Goal: Task Accomplishment & Management: Complete application form

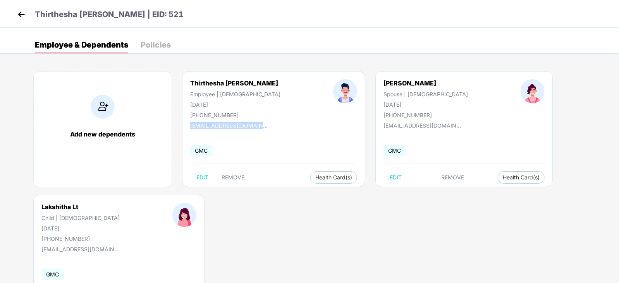
click at [15, 10] on img at bounding box center [21, 15] width 12 height 12
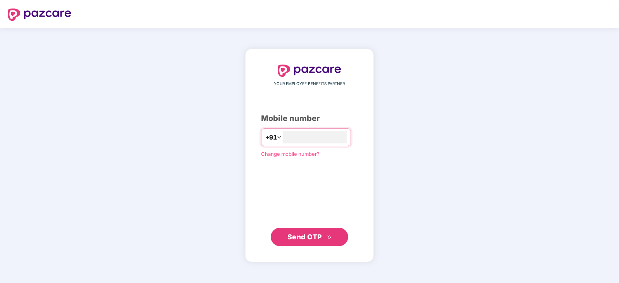
type input "**********"
click at [311, 233] on span "Send OTP" at bounding box center [304, 237] width 34 height 8
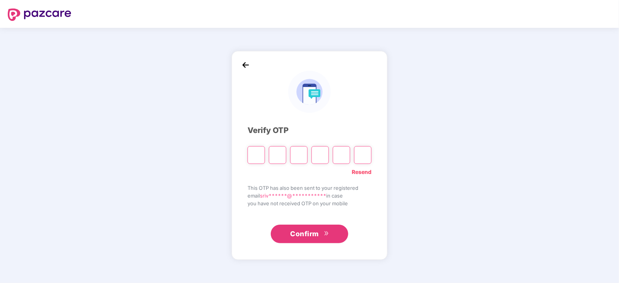
paste input "*"
type input "*"
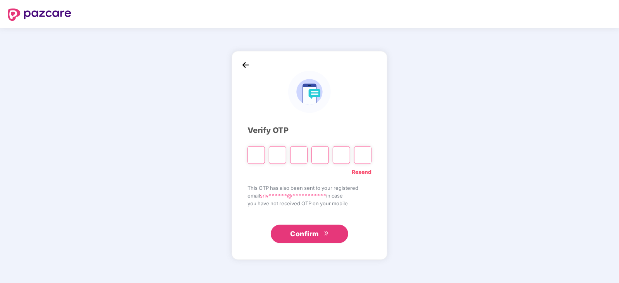
type input "*"
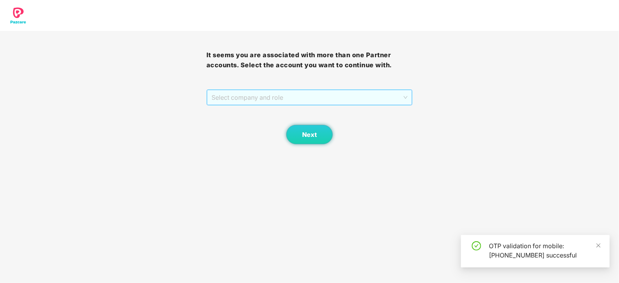
click at [403, 94] on span "Select company and role" at bounding box center [309, 97] width 196 height 15
click at [280, 115] on div "Pazcare - CUSTOMER_SUCCESS" at bounding box center [309, 113] width 197 height 9
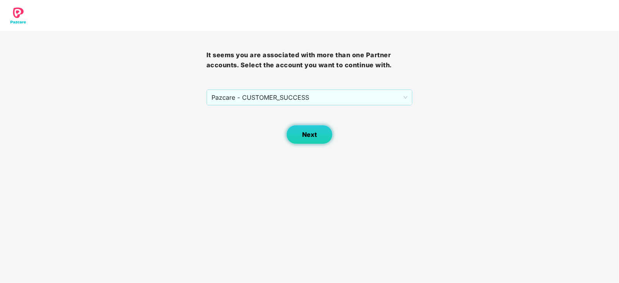
click at [311, 134] on span "Next" at bounding box center [309, 134] width 15 height 7
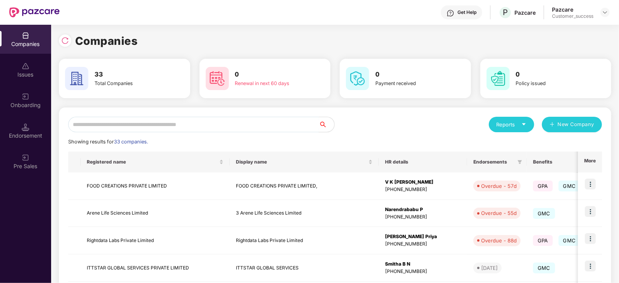
click at [133, 125] on input "text" at bounding box center [193, 124] width 251 height 15
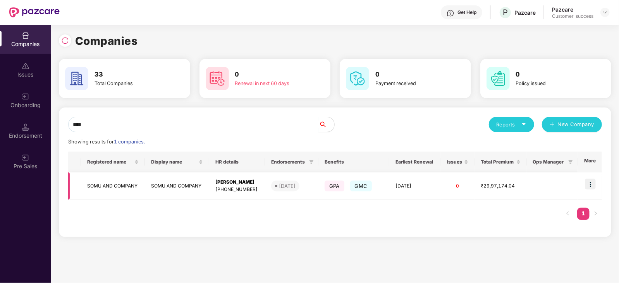
type input "****"
click at [284, 182] on div "[DATE]" at bounding box center [287, 186] width 17 height 8
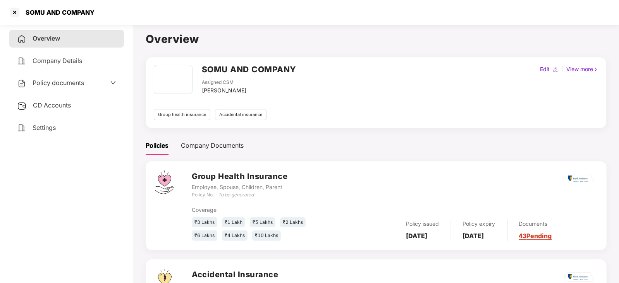
scroll to position [70, 0]
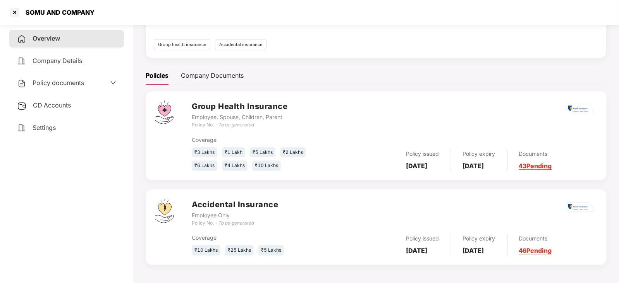
click at [552, 166] on link "43 Pending" at bounding box center [535, 166] width 33 height 8
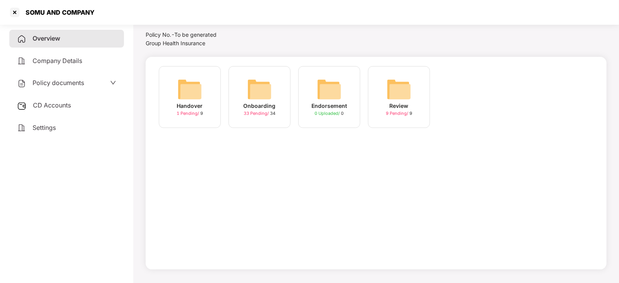
click at [258, 75] on div "Onboarding 33 Pending / 34" at bounding box center [259, 97] width 62 height 62
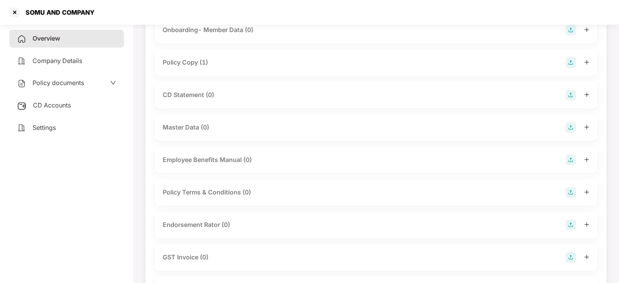
scroll to position [0, 0]
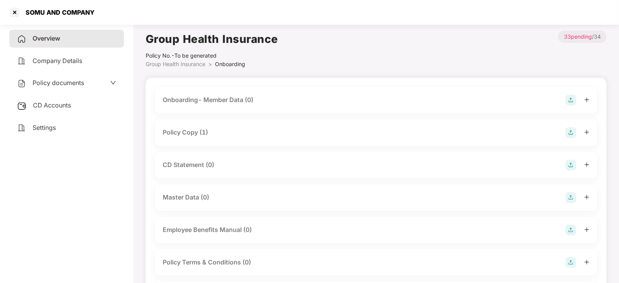
click at [252, 136] on div "Policy Copy (1)" at bounding box center [376, 132] width 427 height 11
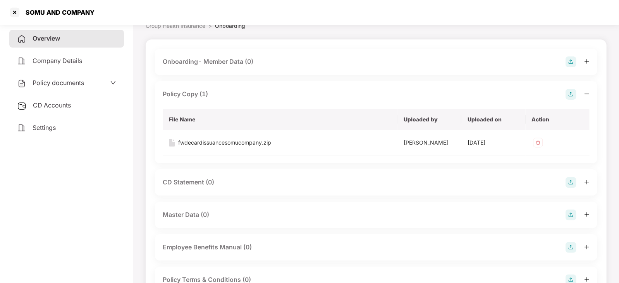
scroll to position [39, 0]
click at [572, 178] on img at bounding box center [570, 181] width 11 height 11
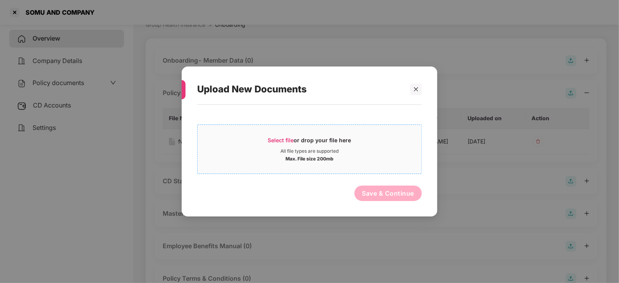
click at [285, 135] on span "Select file or drop your file here All file types are supported Max. File size …" at bounding box center [309, 149] width 224 height 37
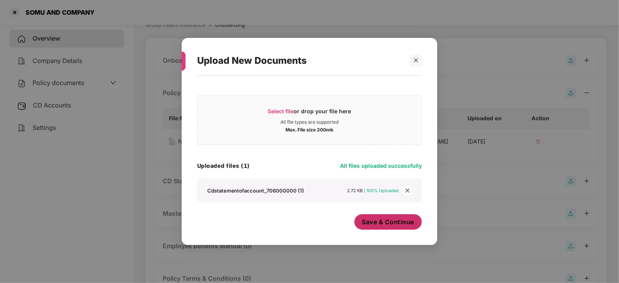
click at [391, 223] on span "Save & Continue" at bounding box center [388, 222] width 52 height 9
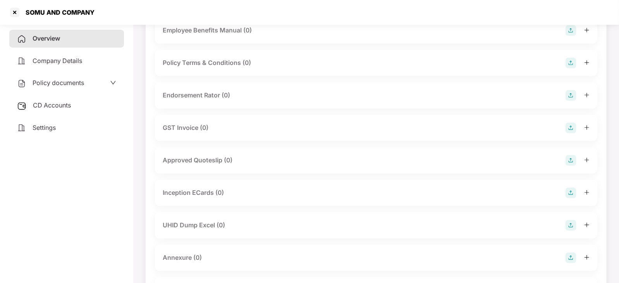
scroll to position [355, 0]
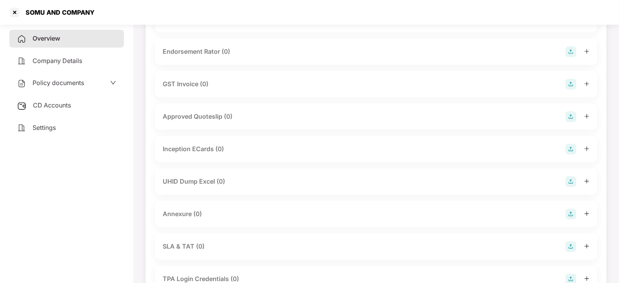
click at [572, 179] on img at bounding box center [570, 182] width 11 height 11
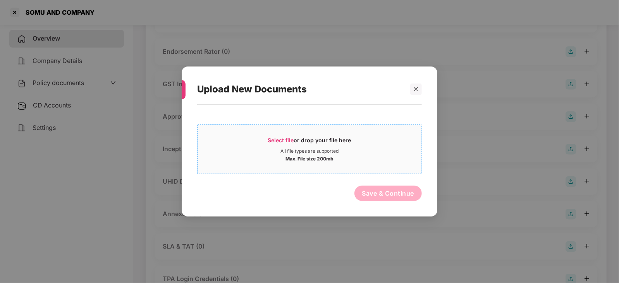
click at [280, 137] on span "Select file" at bounding box center [281, 140] width 26 height 7
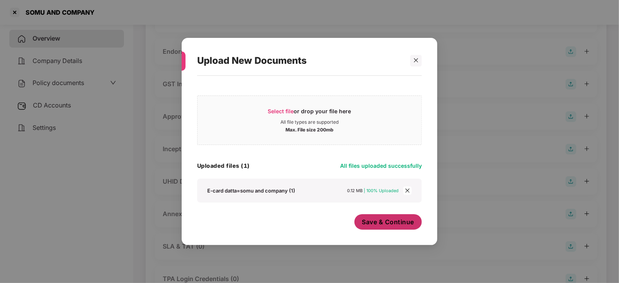
click at [392, 223] on span "Save & Continue" at bounding box center [388, 222] width 52 height 9
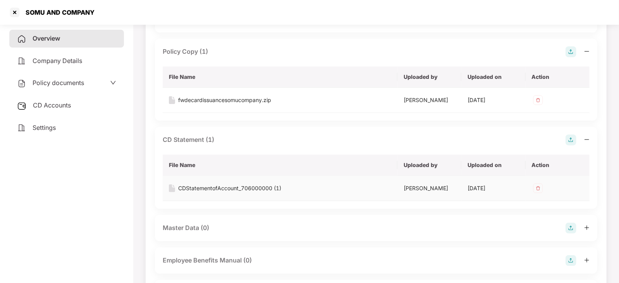
scroll to position [0, 0]
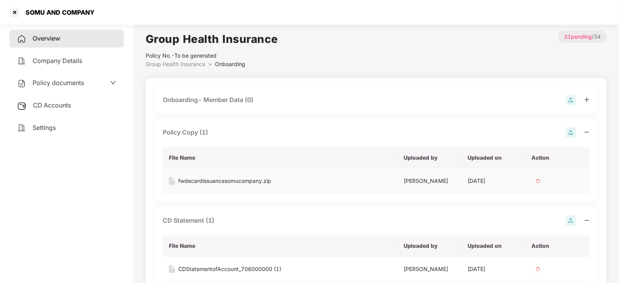
click at [232, 179] on div "fwdecardissuancesomucompany.zip" at bounding box center [224, 181] width 93 height 9
click at [316, 173] on td "fwdecardissuancesomucompany.zip" at bounding box center [280, 181] width 235 height 25
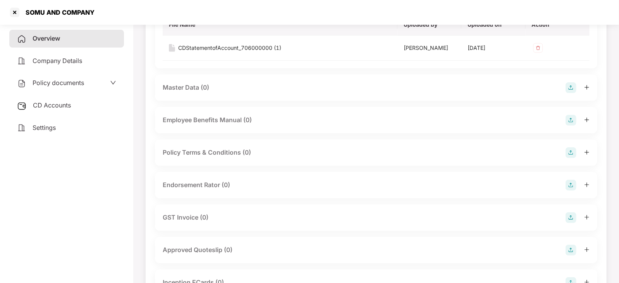
scroll to position [222, 0]
click at [572, 185] on img at bounding box center [570, 184] width 11 height 11
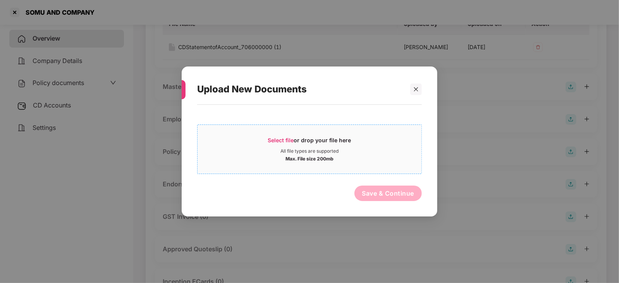
click at [285, 137] on div "Select file or drop your file here" at bounding box center [309, 143] width 83 height 12
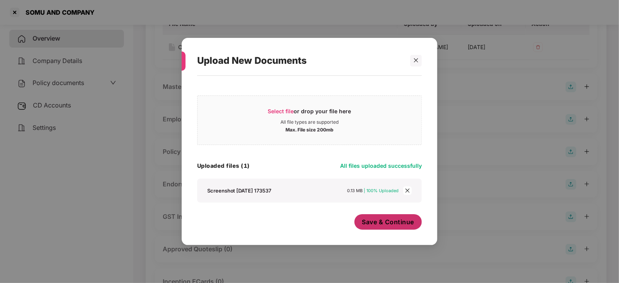
click at [393, 221] on span "Save & Continue" at bounding box center [388, 222] width 52 height 9
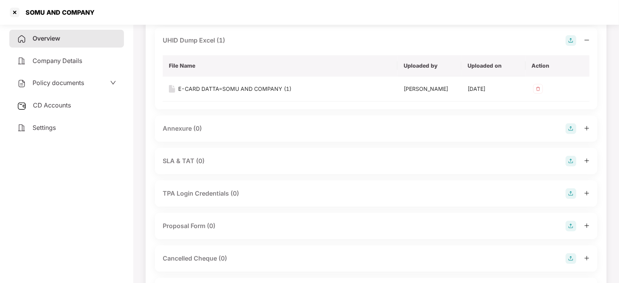
scroll to position [552, 0]
click at [568, 127] on img at bounding box center [570, 129] width 11 height 11
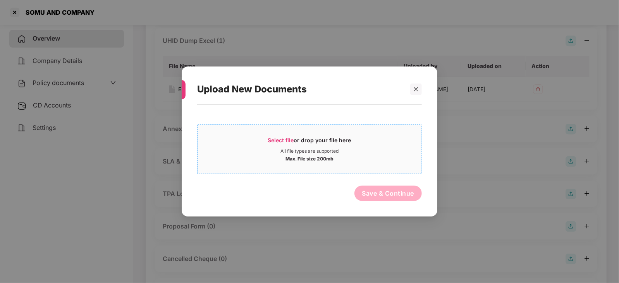
click at [287, 137] on span "Select file" at bounding box center [281, 140] width 26 height 7
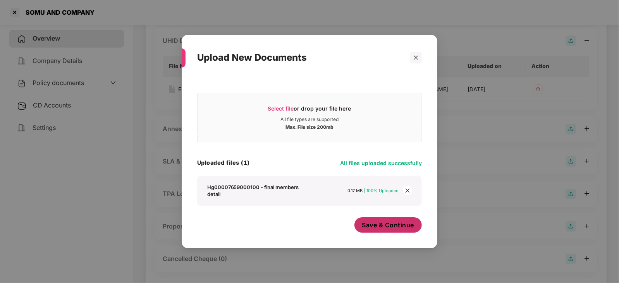
click at [392, 228] on span "Save & Continue" at bounding box center [388, 225] width 52 height 9
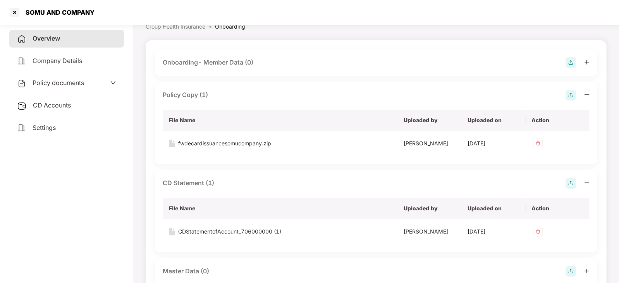
scroll to position [0, 0]
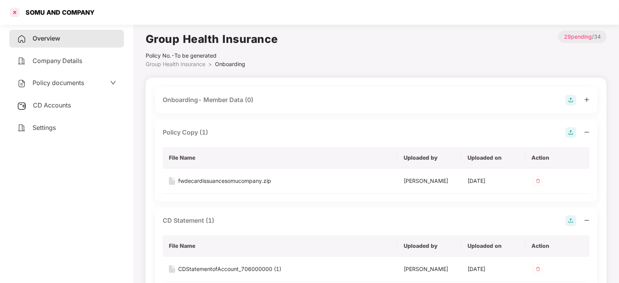
click at [15, 12] on div at bounding box center [15, 12] width 12 height 12
